Goal: Task Accomplishment & Management: Use online tool/utility

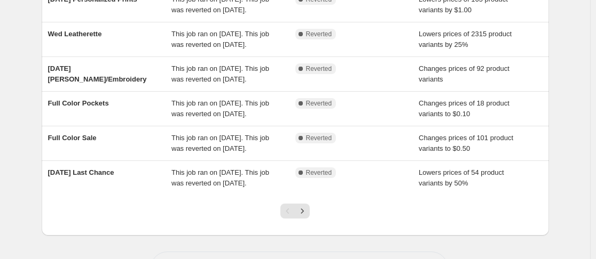
scroll to position [397, 0]
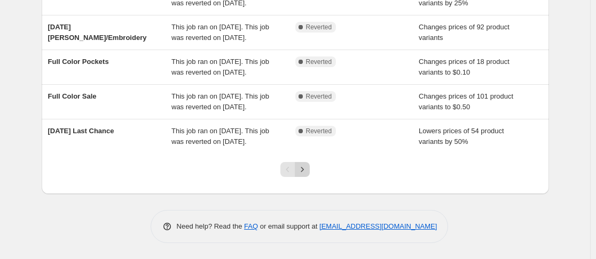
click at [307, 170] on icon "Next" at bounding box center [302, 169] width 11 height 11
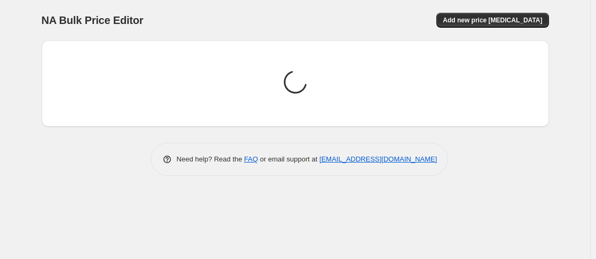
scroll to position [0, 0]
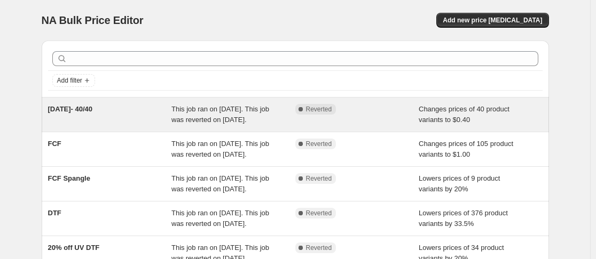
click at [188, 116] on span "This job ran on [DATE]. This job was reverted on [DATE]." at bounding box center [220, 114] width 98 height 19
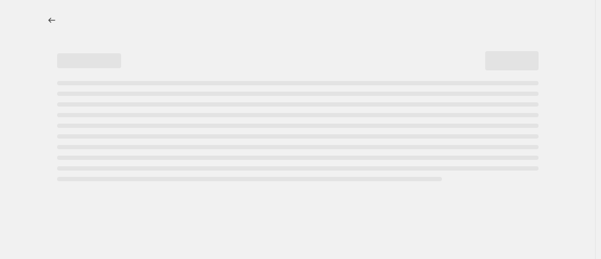
select select "no_change"
select select "collection"
select select "not_equal"
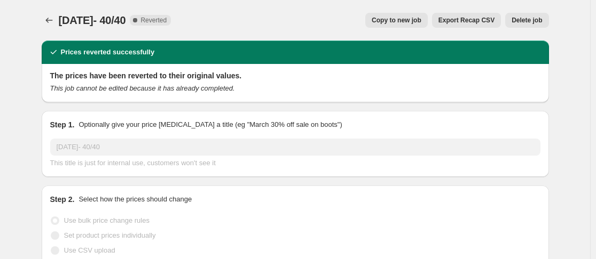
click at [407, 19] on span "Copy to new job" at bounding box center [396, 20] width 50 height 9
select select "no_change"
select select "collection"
select select "not_equal"
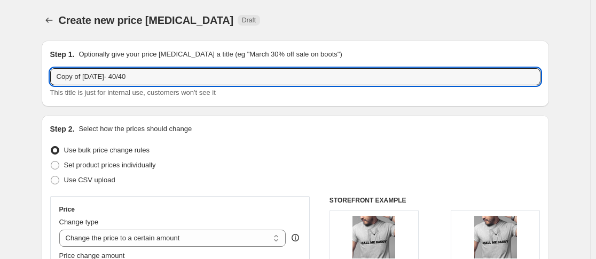
drag, startPoint x: 87, startPoint y: 78, endPoint x: -6, endPoint y: 86, distance: 93.8
click at [0, 86] on html "Home Settings Plans Skip to content Create new price change job. This page is r…" at bounding box center [298, 129] width 596 height 259
click at [75, 77] on input "08/11/2025- 40/40" at bounding box center [295, 76] width 490 height 17
type input "08/18/2025- 40/40"
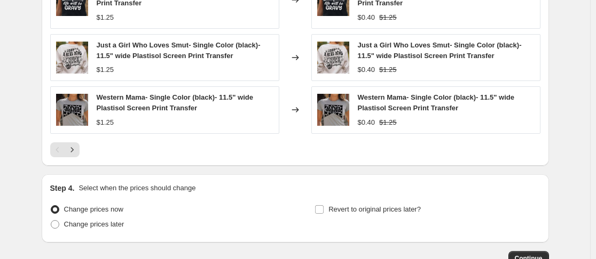
scroll to position [880, 0]
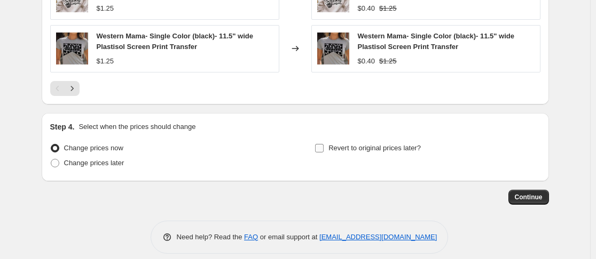
click at [323, 144] on input "Revert to original prices later?" at bounding box center [319, 148] width 9 height 9
checkbox input "true"
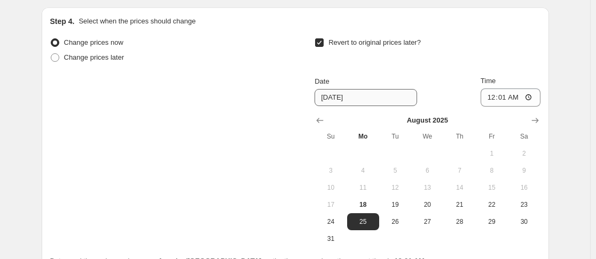
scroll to position [986, 0]
click at [369, 200] on span "18" at bounding box center [362, 204] width 23 height 9
type input "8/18/2025"
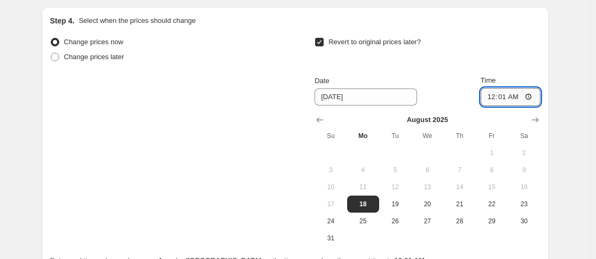
click at [487, 89] on input "00:01" at bounding box center [510, 97] width 60 height 18
type input "23:59"
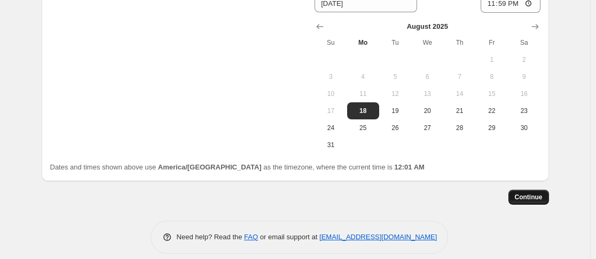
click at [538, 192] on button "Continue" at bounding box center [528, 197] width 41 height 15
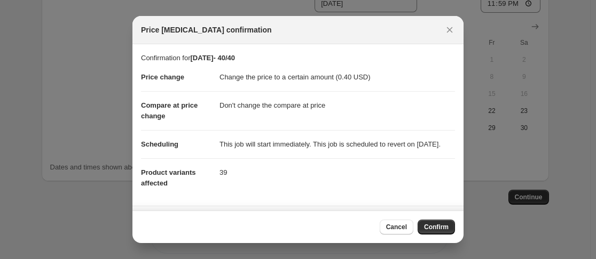
scroll to position [102, 0]
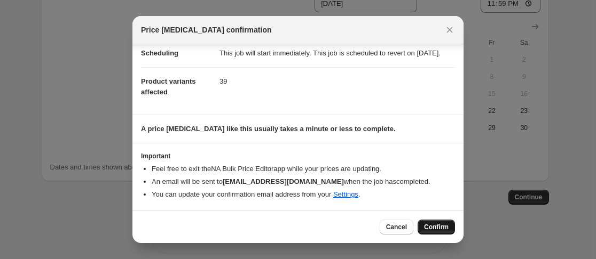
click at [423, 232] on button "Confirm" at bounding box center [435, 227] width 37 height 15
